Goal: Find specific page/section: Find specific page/section

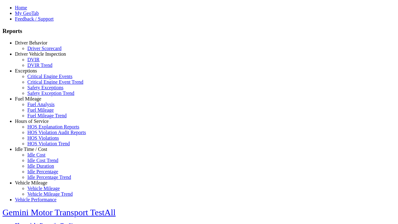
click at [36, 152] on link "Idle Time / Cost" at bounding box center [31, 149] width 32 height 5
click at [40, 175] on link "Idle Percentage Trend" at bounding box center [49, 177] width 44 height 5
select select "**"
